Goal: Check status: Check status

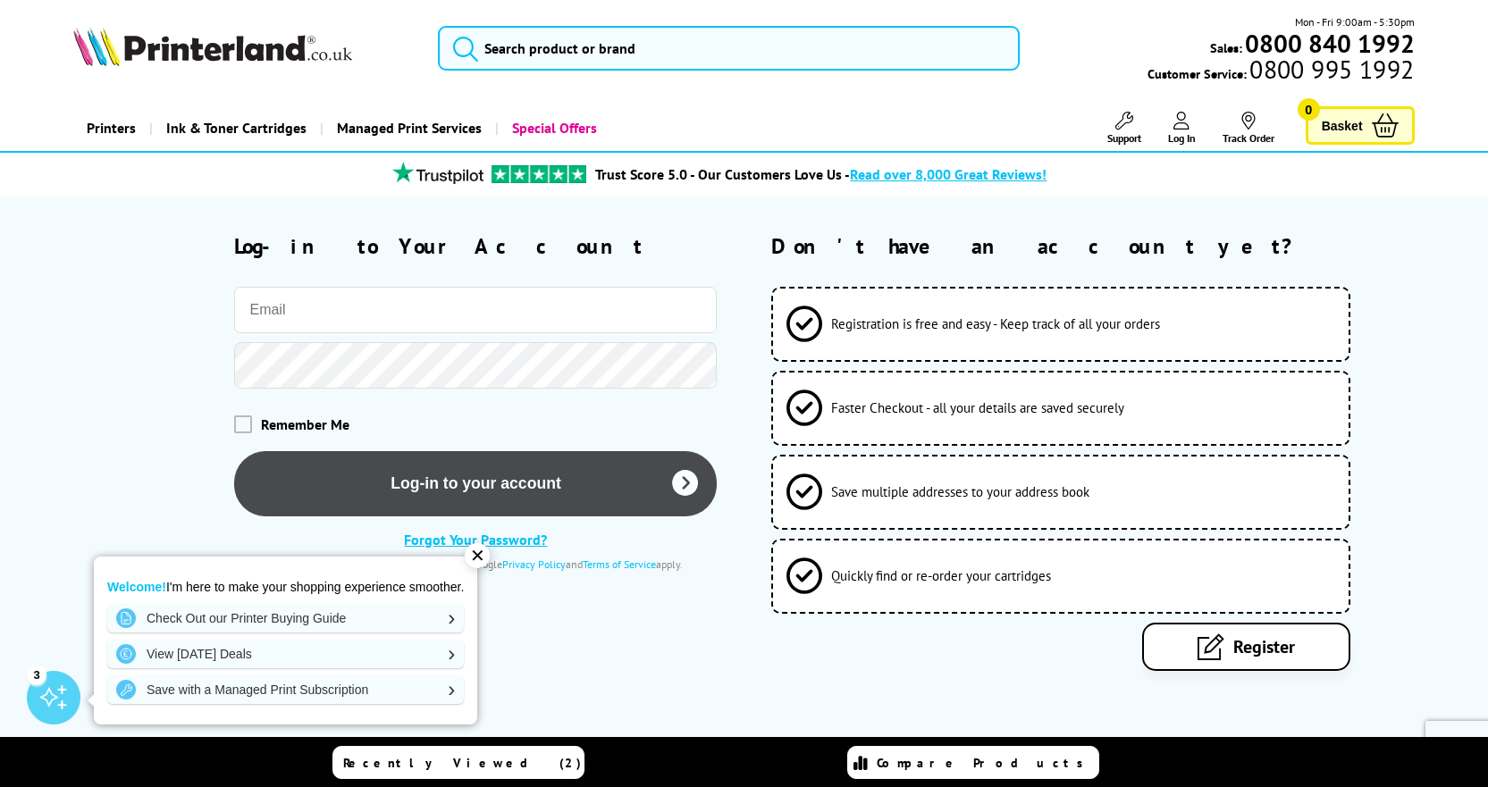
type input "[PERSON_NAME][EMAIL_ADDRESS][PERSON_NAME][DOMAIN_NAME]"
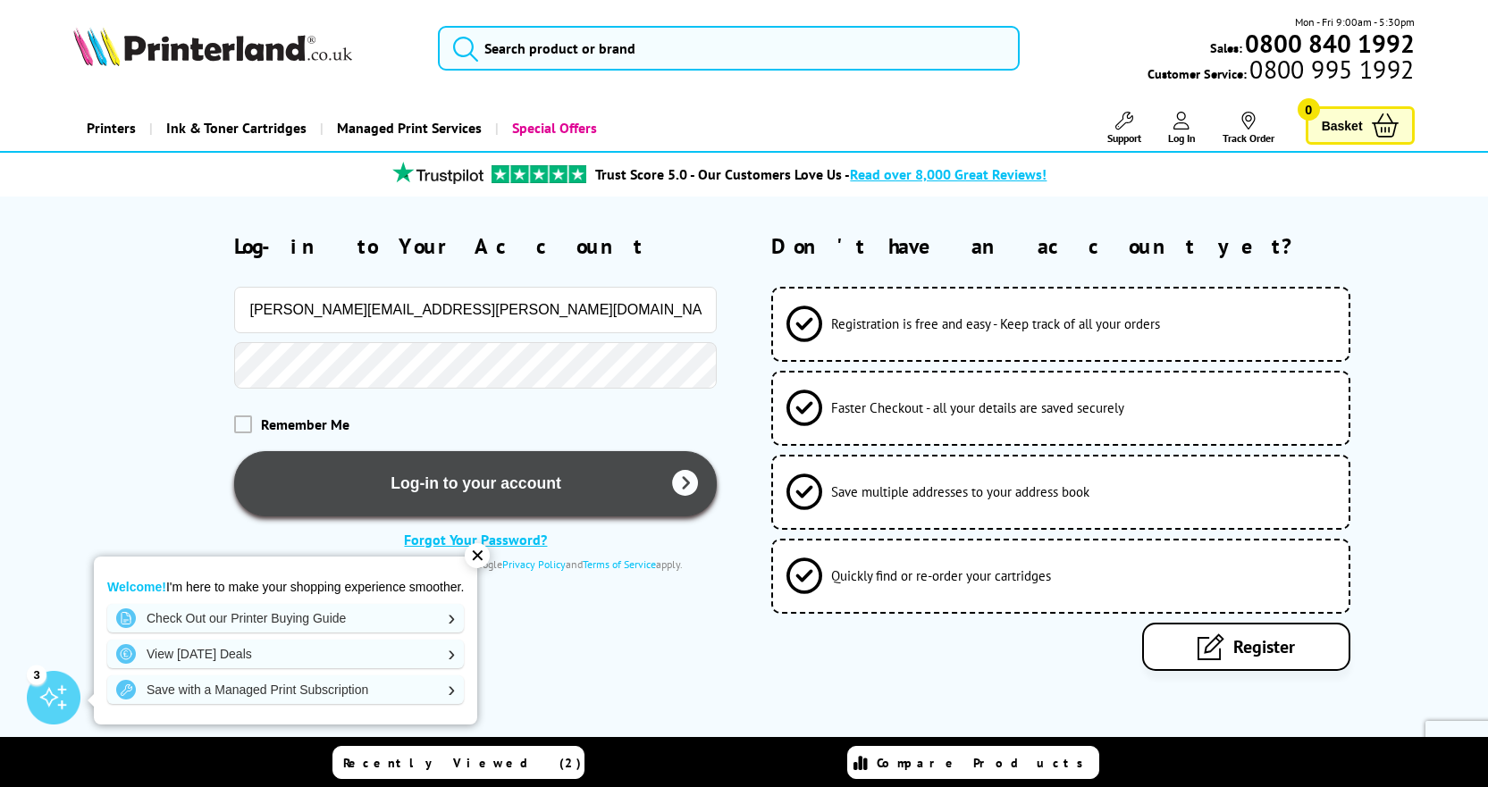
drag, startPoint x: 482, startPoint y: 488, endPoint x: 470, endPoint y: 484, distance: 12.2
click at [481, 487] on button "Log-in to your account" at bounding box center [475, 483] width 483 height 65
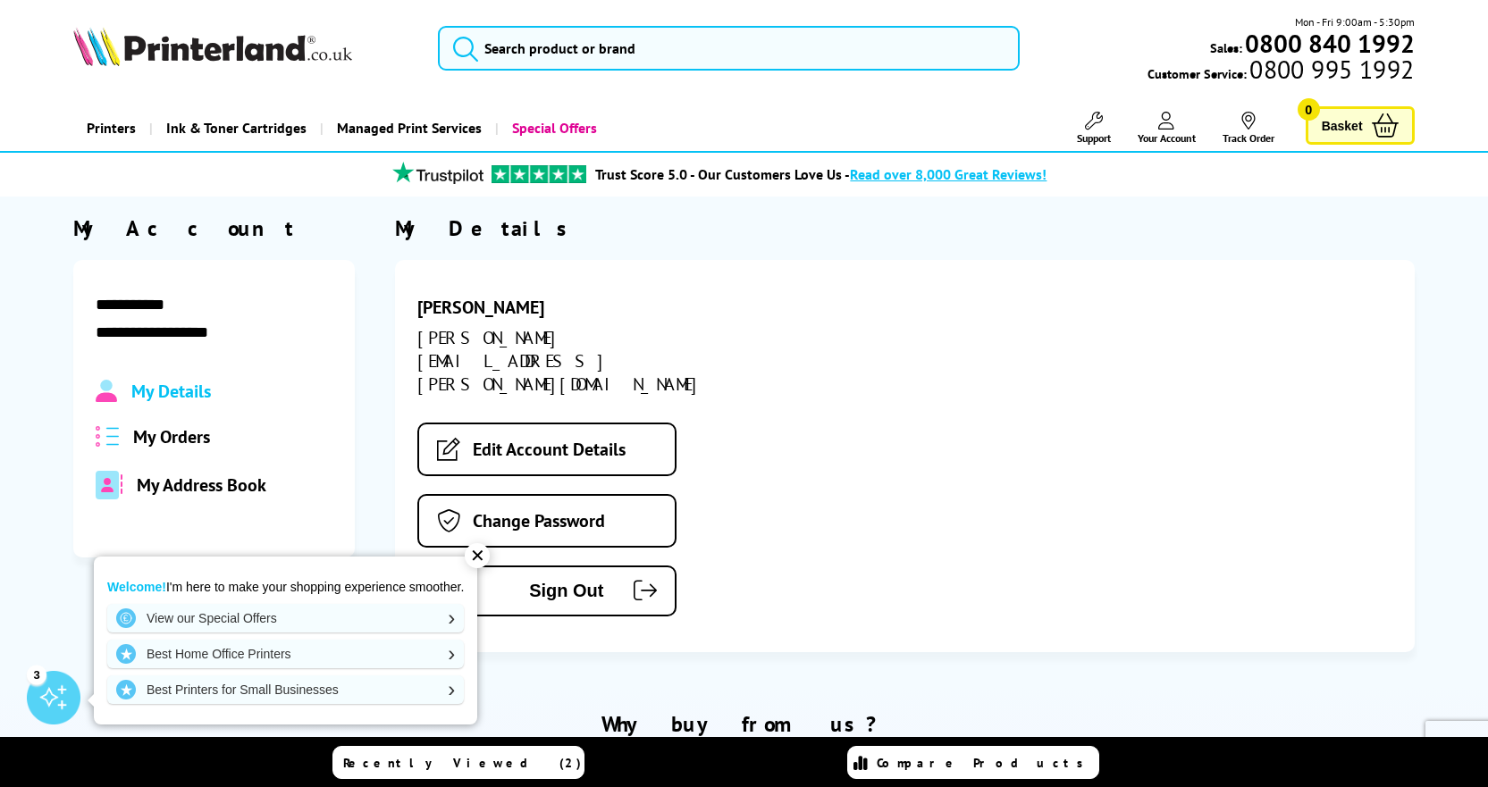
click at [481, 556] on div "✕" at bounding box center [477, 555] width 25 height 25
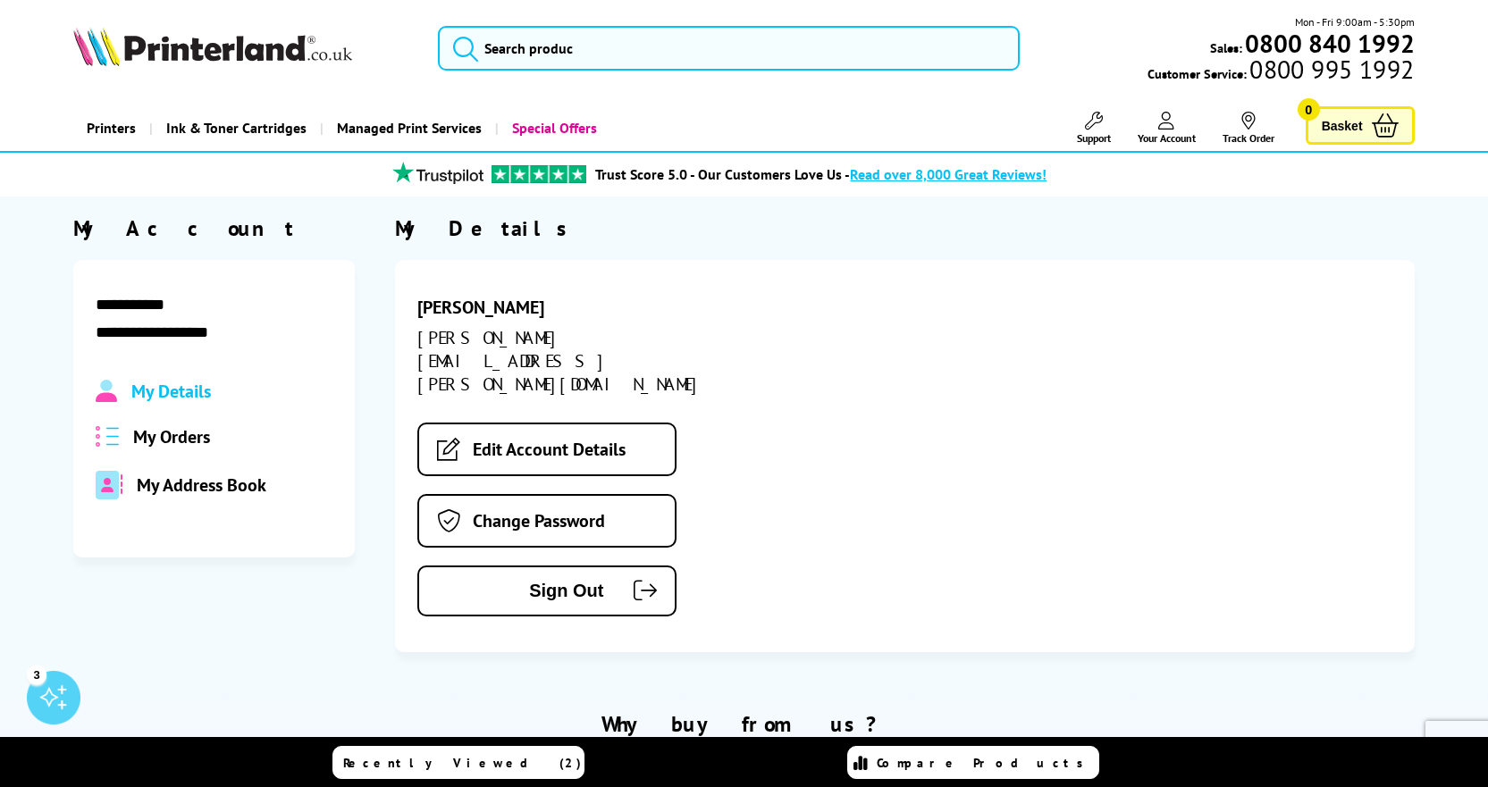
click at [210, 441] on span "My Orders" at bounding box center [171, 436] width 77 height 23
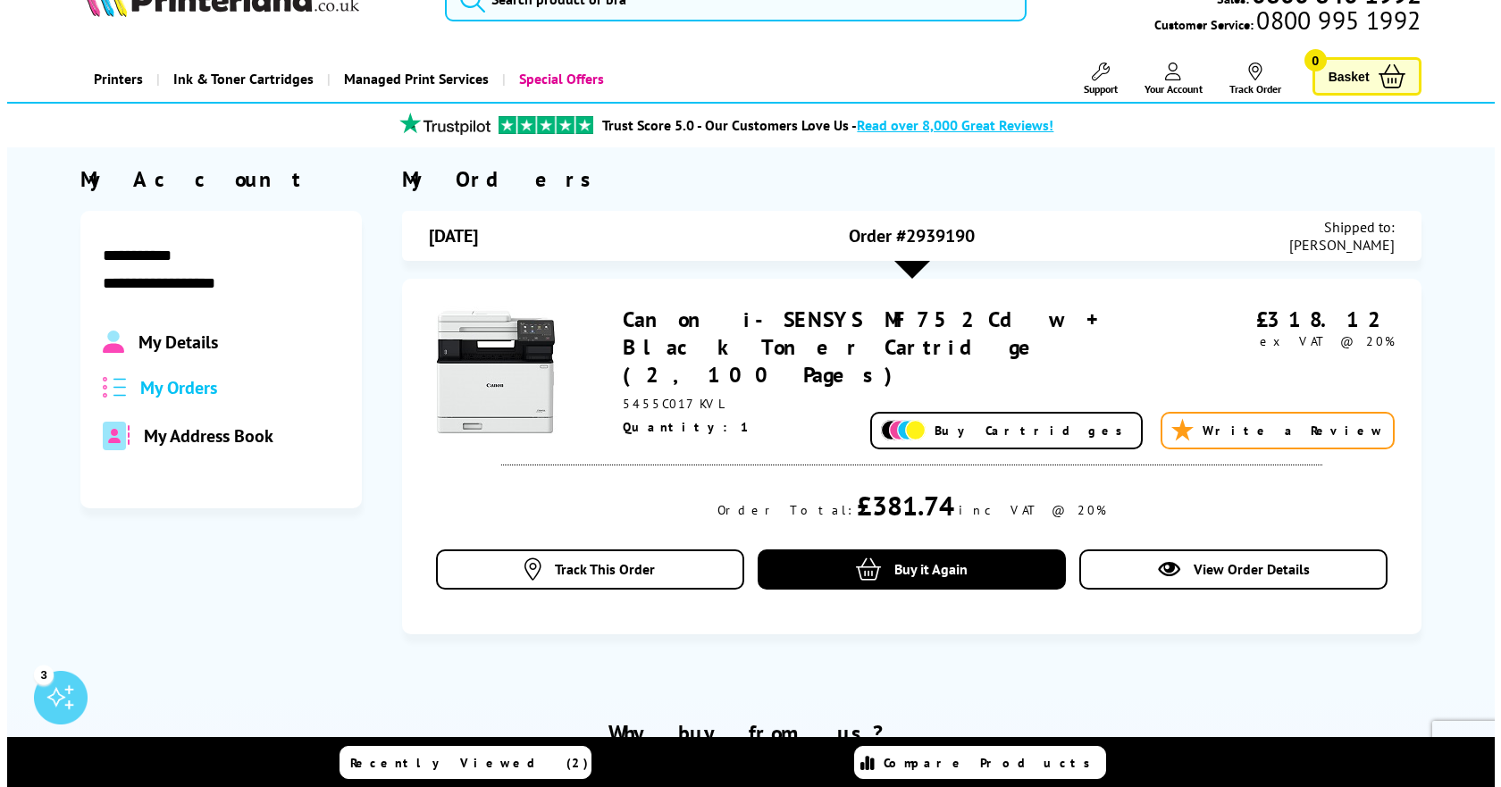
scroll to position [89, 0]
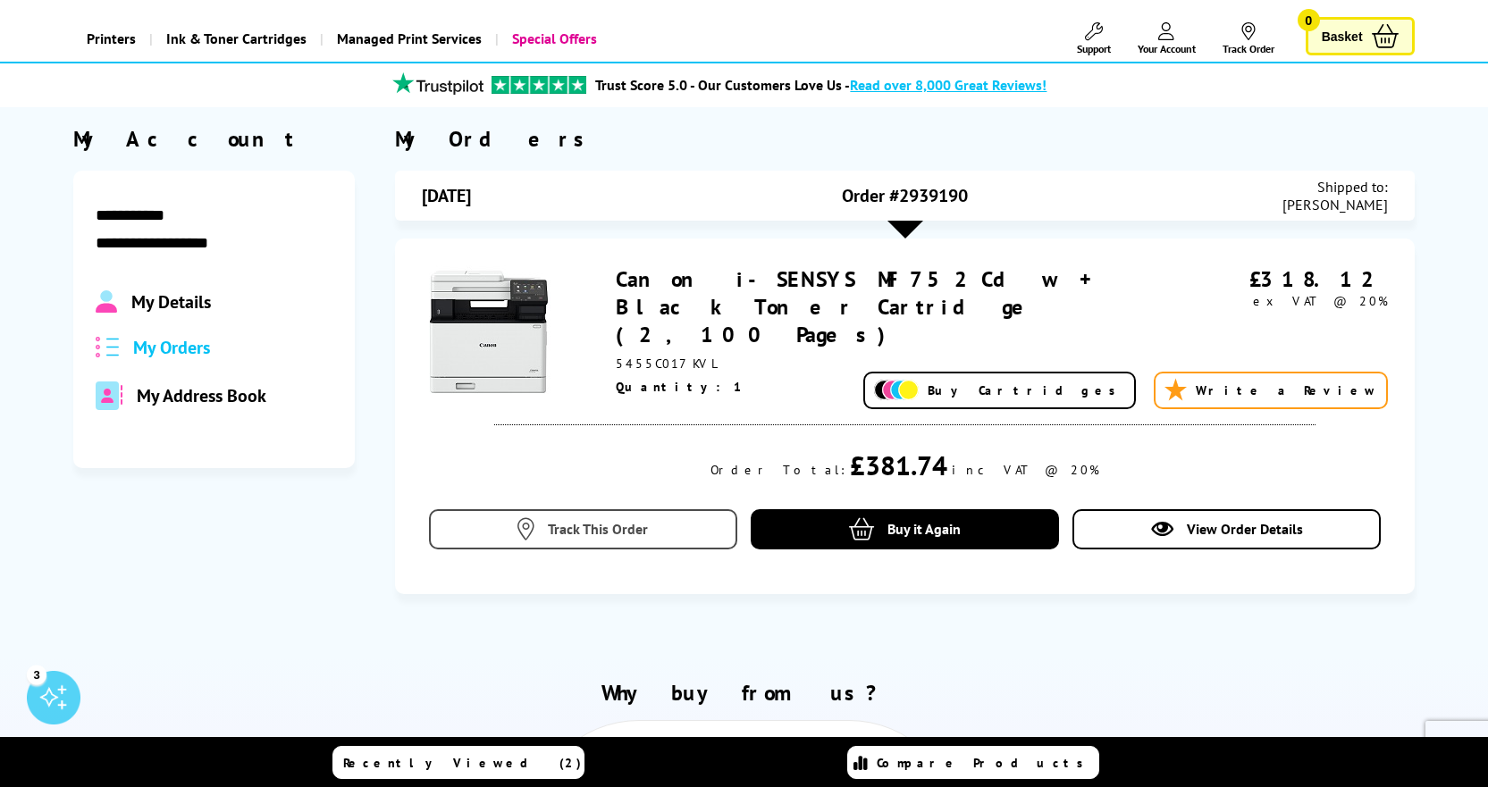
click at [599, 520] on span "Track This Order" at bounding box center [598, 529] width 100 height 18
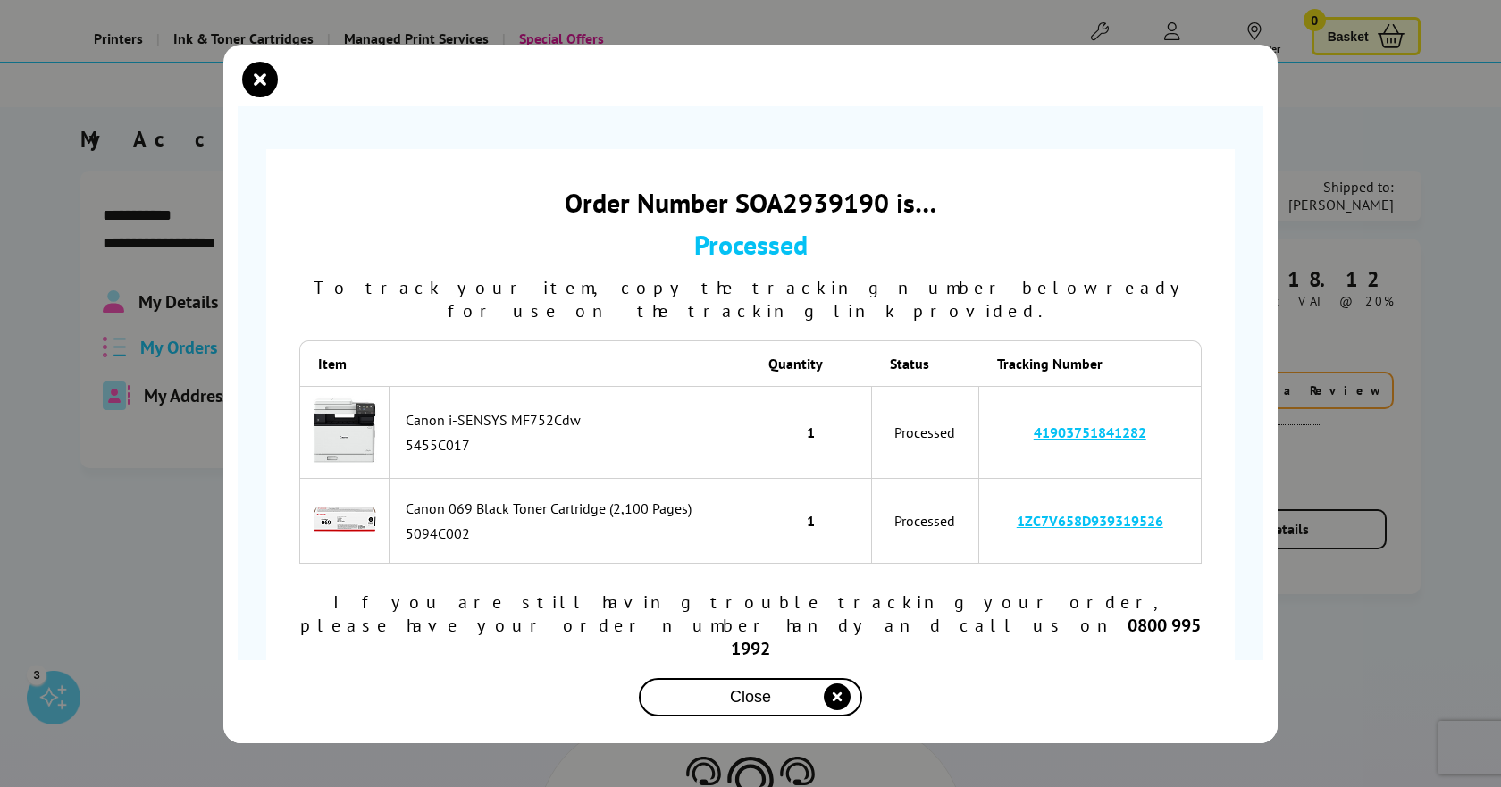
click at [1105, 438] on link "41903751841282" at bounding box center [1090, 433] width 113 height 18
drag, startPoint x: 892, startPoint y: 225, endPoint x: 738, endPoint y: 229, distance: 153.8
click at [738, 220] on div "Order Number SOA2939190 is…" at bounding box center [750, 202] width 903 height 35
copy div "SOA2939190"
drag, startPoint x: 1164, startPoint y: 438, endPoint x: 1032, endPoint y: 441, distance: 132.3
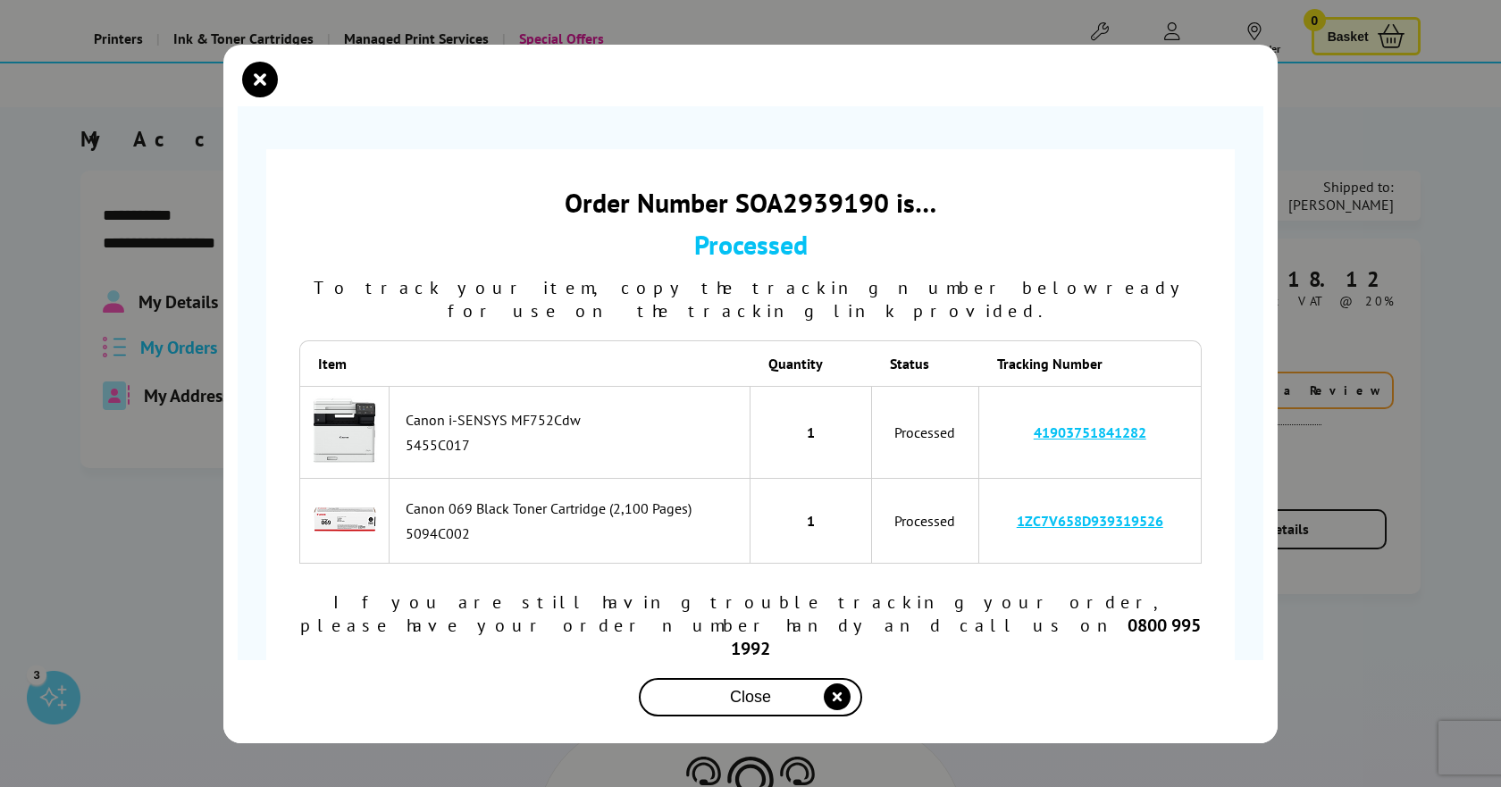
click at [1034, 441] on td "41903751841282" at bounding box center [1090, 433] width 223 height 94
copy link "41903751841282"
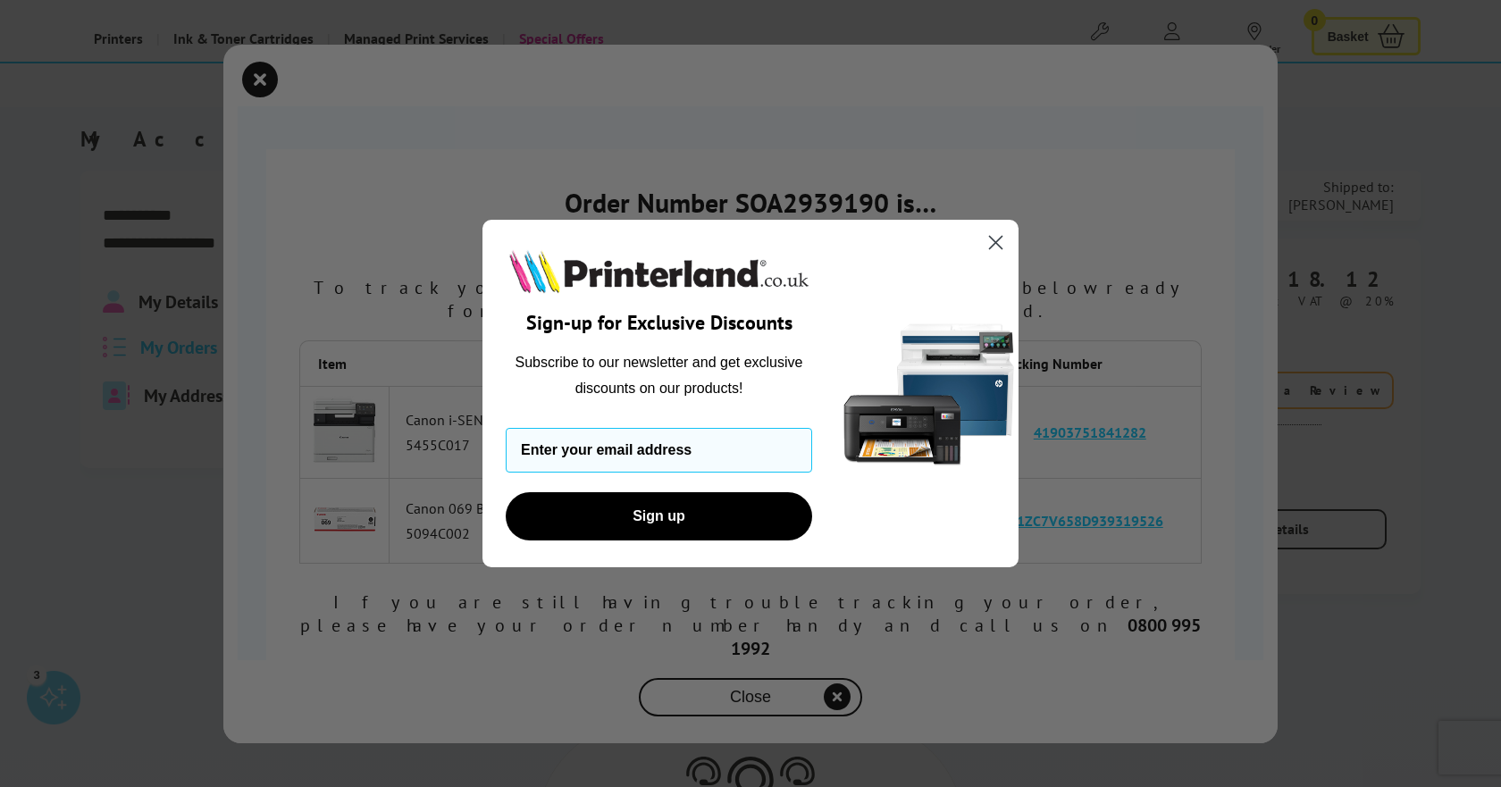
click at [999, 239] on icon "Close dialog" at bounding box center [996, 243] width 13 height 13
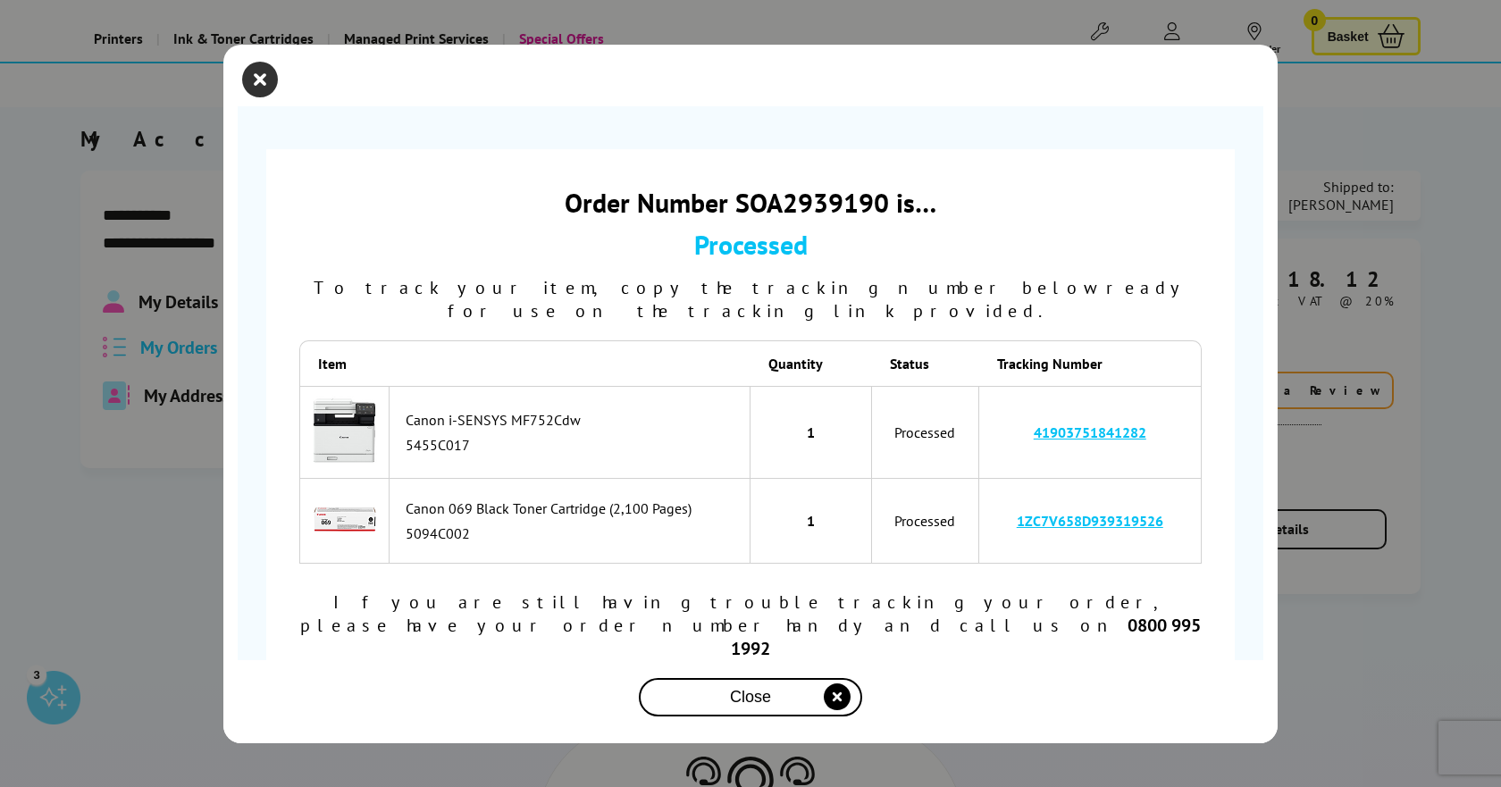
click at [257, 97] on icon "close modal" at bounding box center [260, 80] width 36 height 36
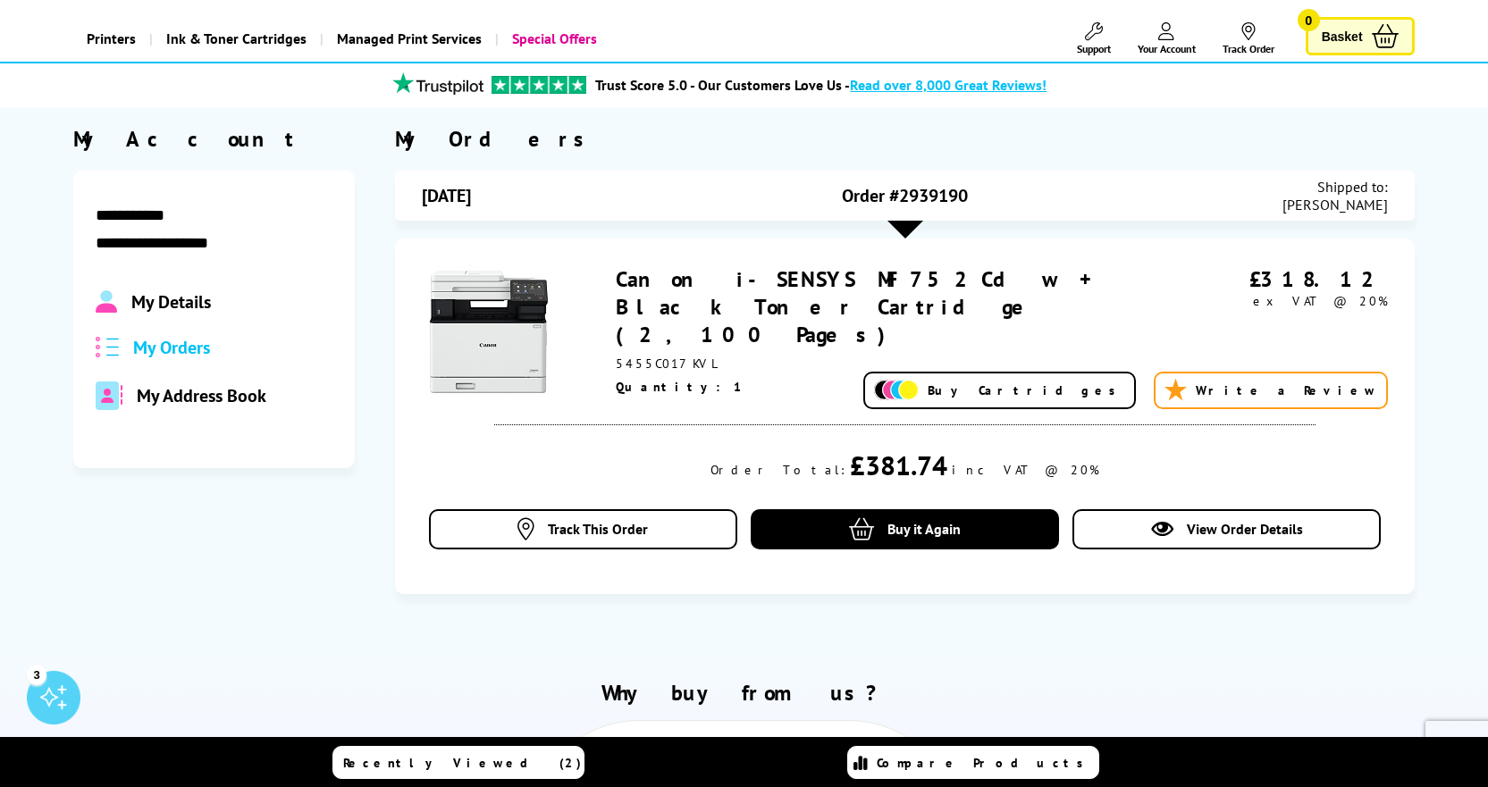
drag, startPoint x: 987, startPoint y: 190, endPoint x: 903, endPoint y: 197, distance: 84.3
click at [903, 197] on div "Order #2939190" at bounding box center [905, 196] width 322 height 36
copy span "2939190"
click at [1272, 520] on span "View Order Details" at bounding box center [1245, 529] width 116 height 18
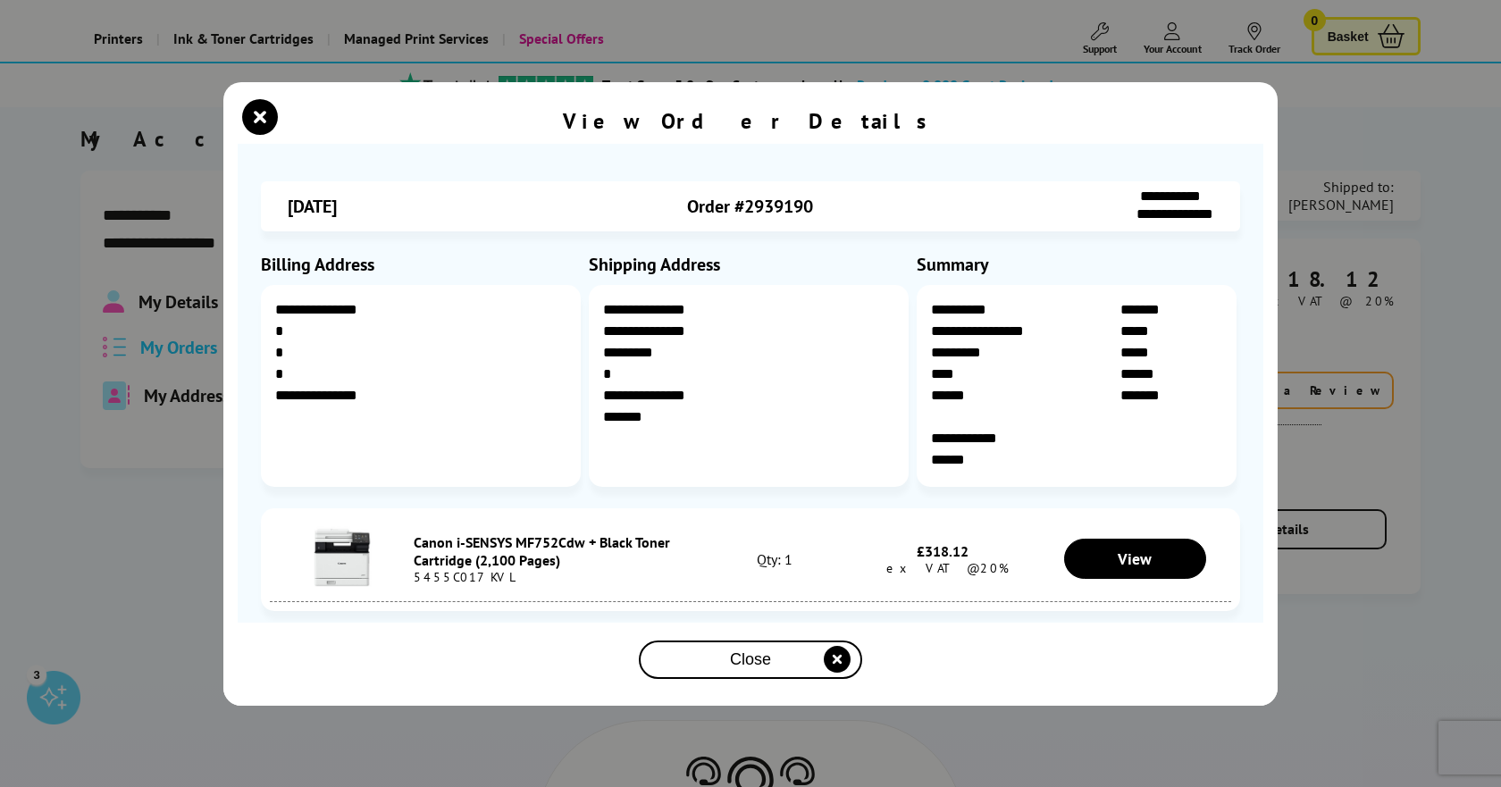
click at [728, 661] on div "Close" at bounding box center [750, 659] width 209 height 33
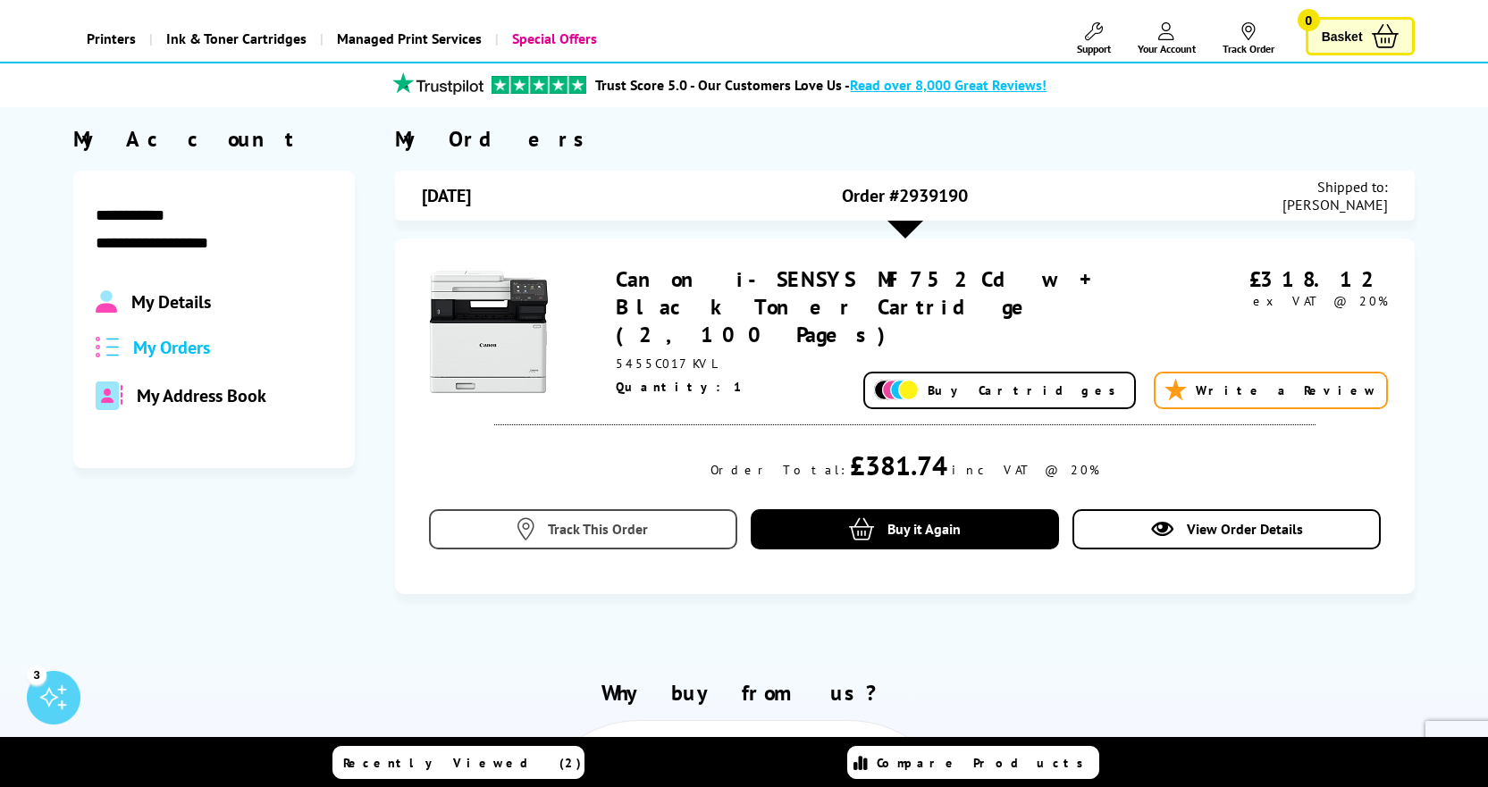
click at [599, 520] on span "Track This Order" at bounding box center [598, 529] width 100 height 18
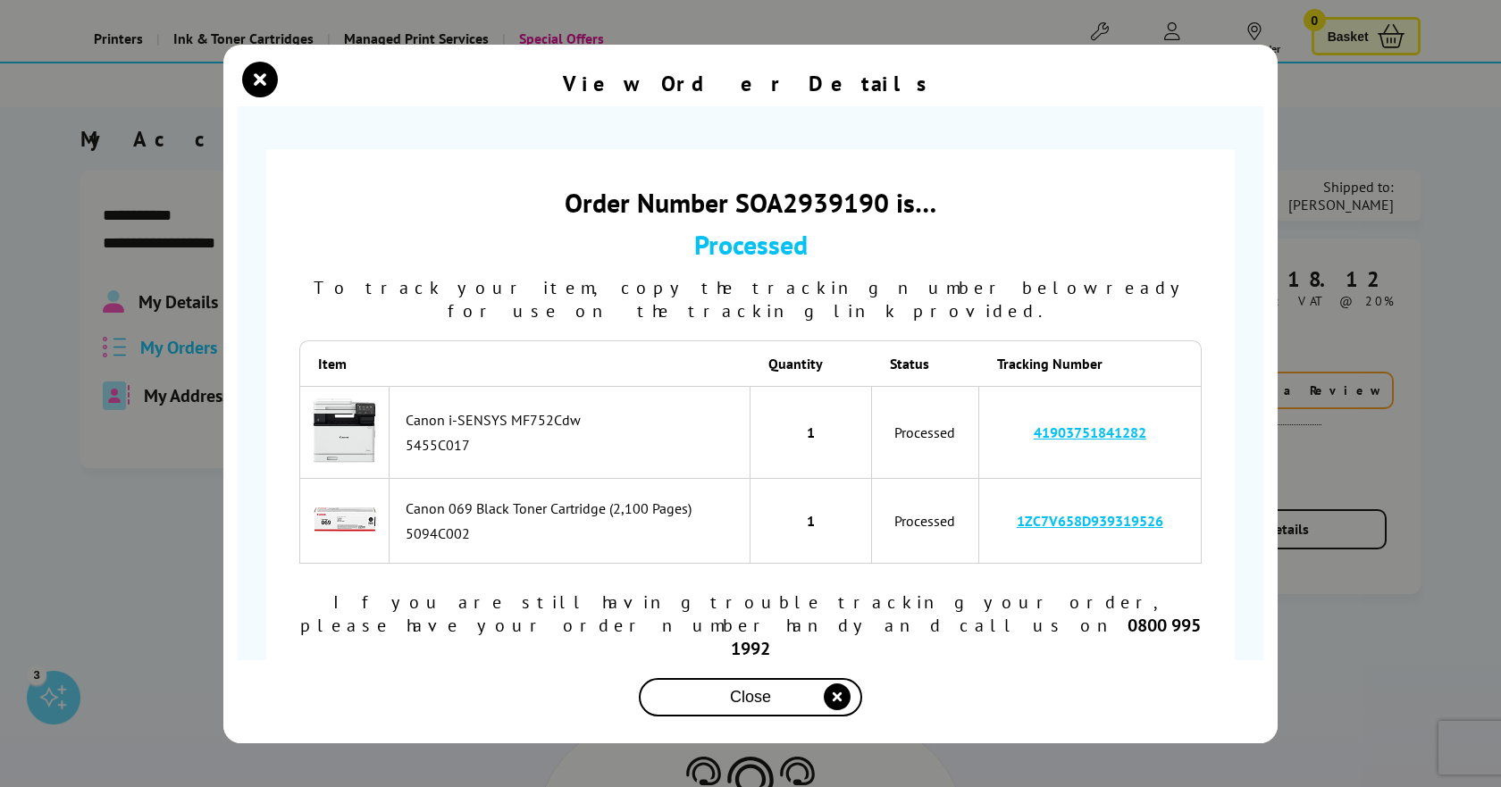
click at [1063, 530] on link "1ZC7V658D939319526" at bounding box center [1090, 521] width 147 height 18
drag, startPoint x: 1162, startPoint y: 528, endPoint x: 1016, endPoint y: 533, distance: 145.7
click at [1016, 533] on td "1ZC7V658D939319526" at bounding box center [1090, 521] width 223 height 85
copy link "1ZC7V658D939319526"
drag, startPoint x: 1154, startPoint y: 439, endPoint x: 1034, endPoint y: 445, distance: 119.9
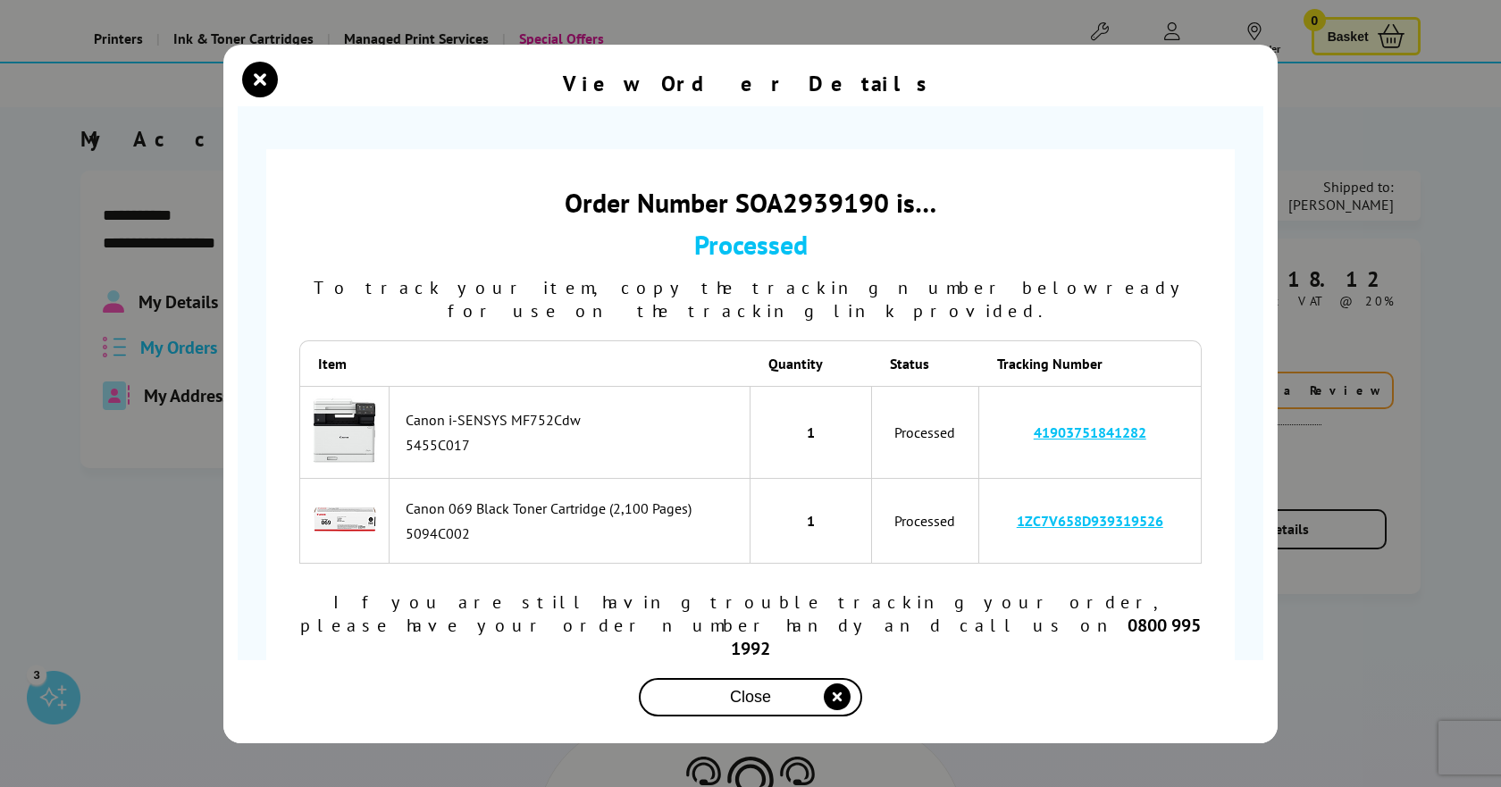
click at [1034, 445] on td "41903751841282" at bounding box center [1090, 433] width 223 height 94
copy link "41903751841282"
click at [1104, 437] on link "41903751841282" at bounding box center [1090, 433] width 113 height 18
